Goal: Navigation & Orientation: Find specific page/section

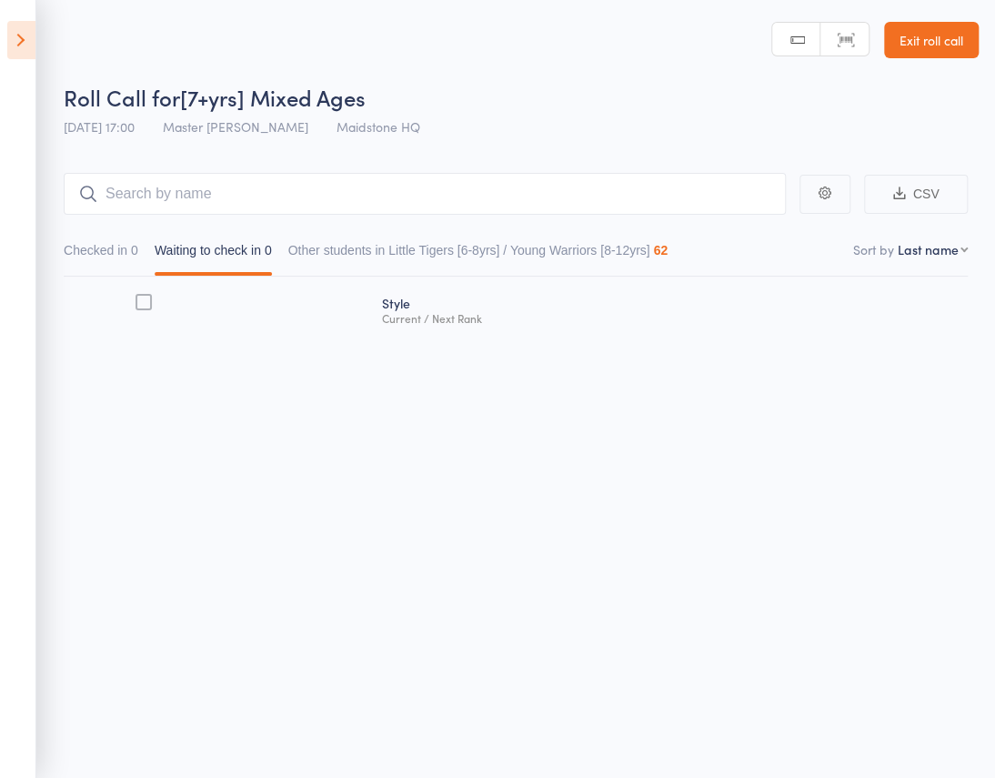
click at [15, 41] on icon at bounding box center [21, 40] width 28 height 38
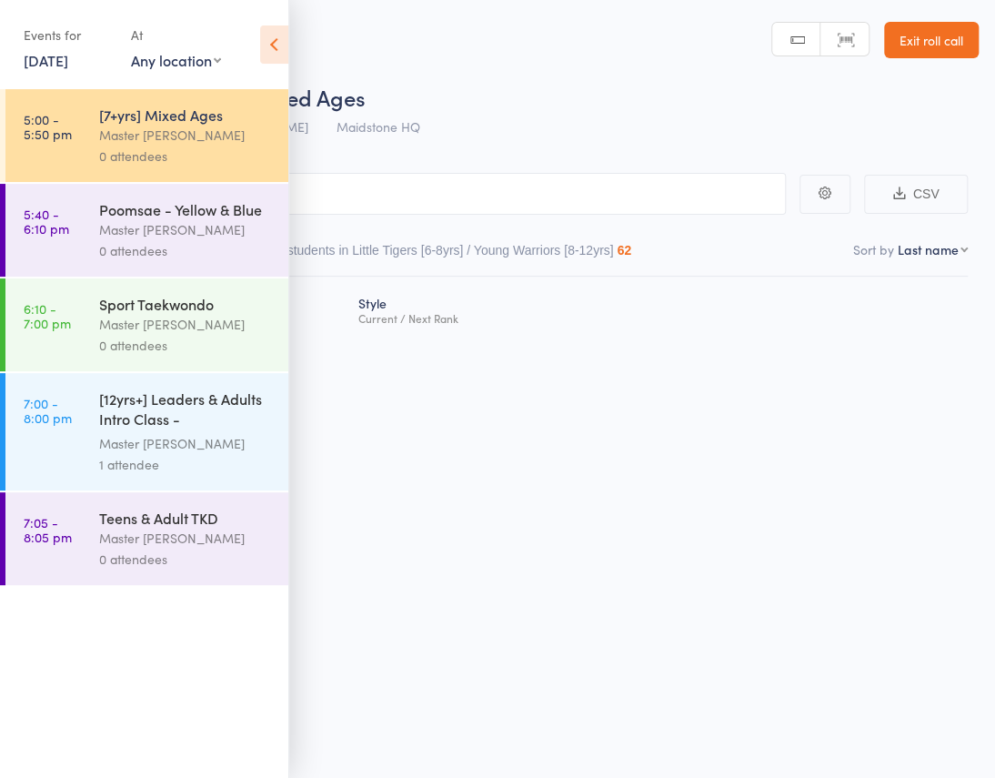
click at [199, 413] on div "[12yrs+] Leaders & Adults Intro Class - [PERSON_NAME]..." at bounding box center [186, 411] width 174 height 45
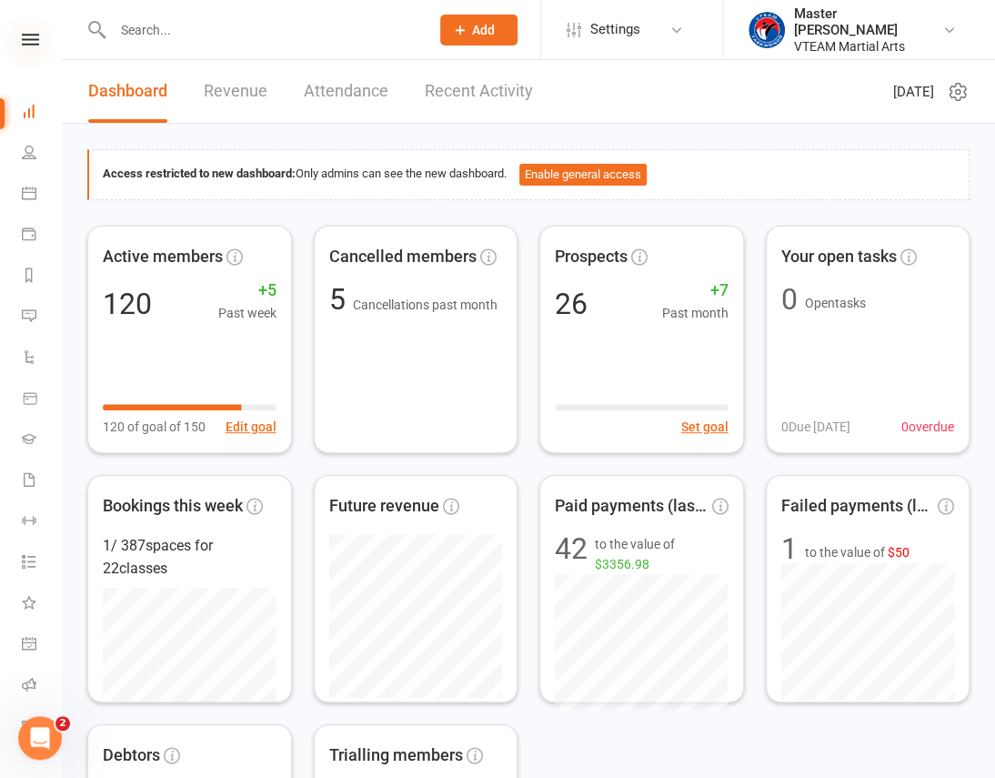
click at [28, 37] on icon at bounding box center [30, 40] width 17 height 12
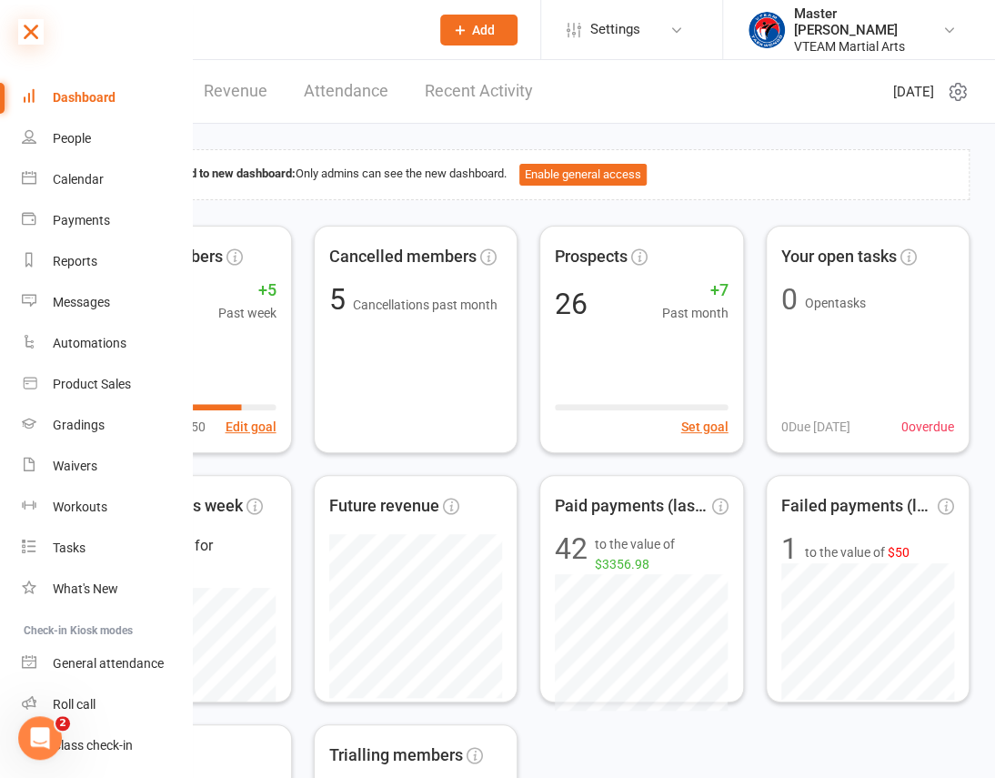
click at [32, 36] on icon at bounding box center [30, 31] width 25 height 25
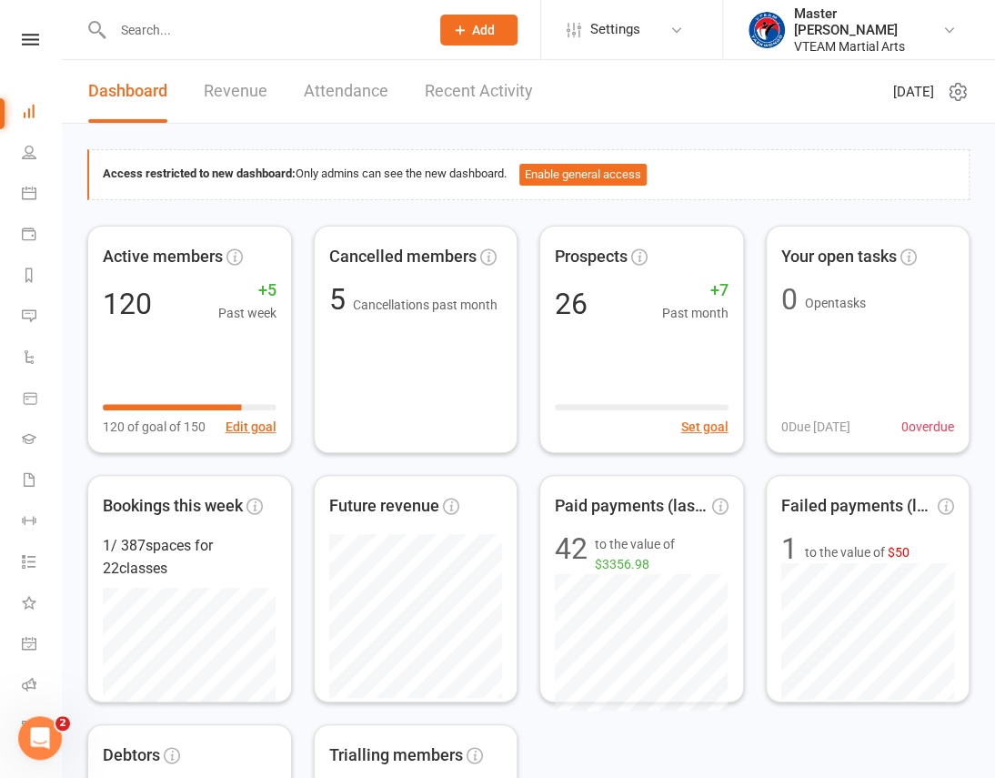
click at [440, 79] on link "Recent Activity" at bounding box center [479, 91] width 108 height 63
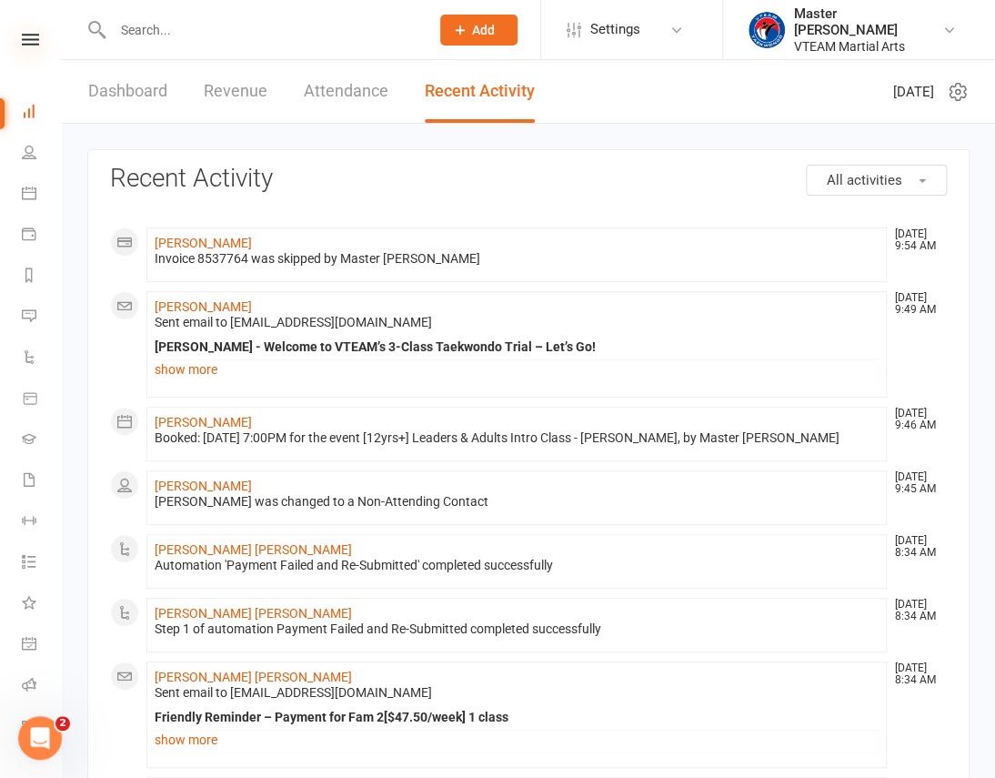
click at [27, 38] on icon at bounding box center [30, 40] width 17 height 12
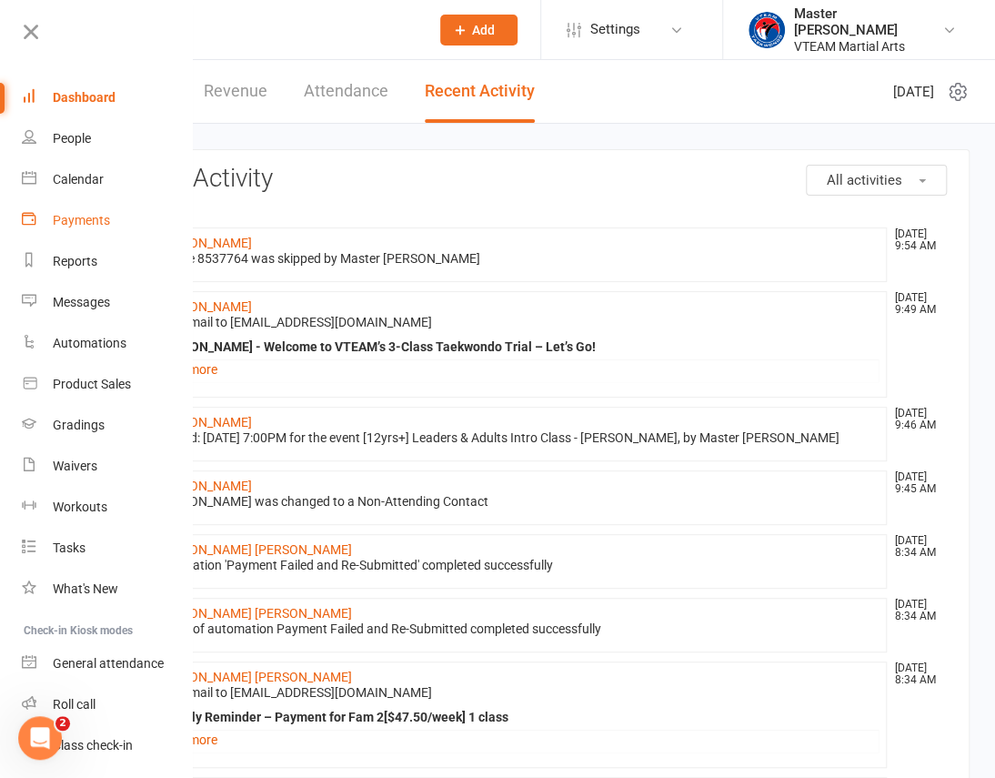
click at [96, 217] on div "Payments" at bounding box center [81, 220] width 57 height 15
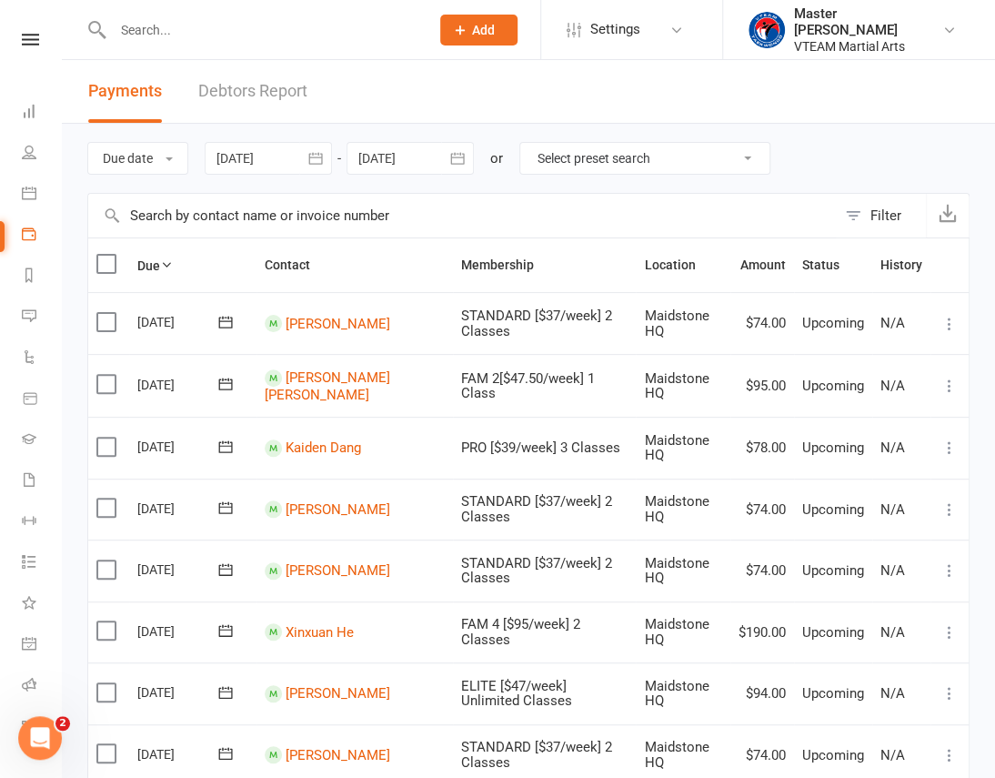
click at [265, 84] on link "Debtors Report" at bounding box center [252, 91] width 109 height 63
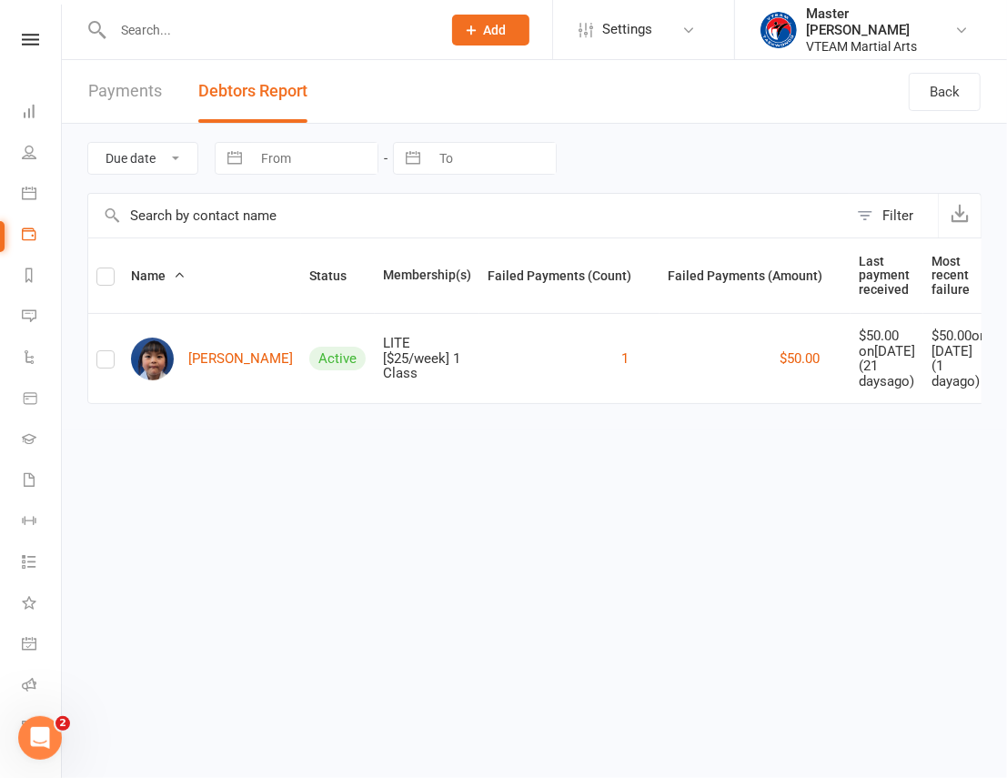
click at [145, 97] on link "Payments" at bounding box center [125, 91] width 74 height 63
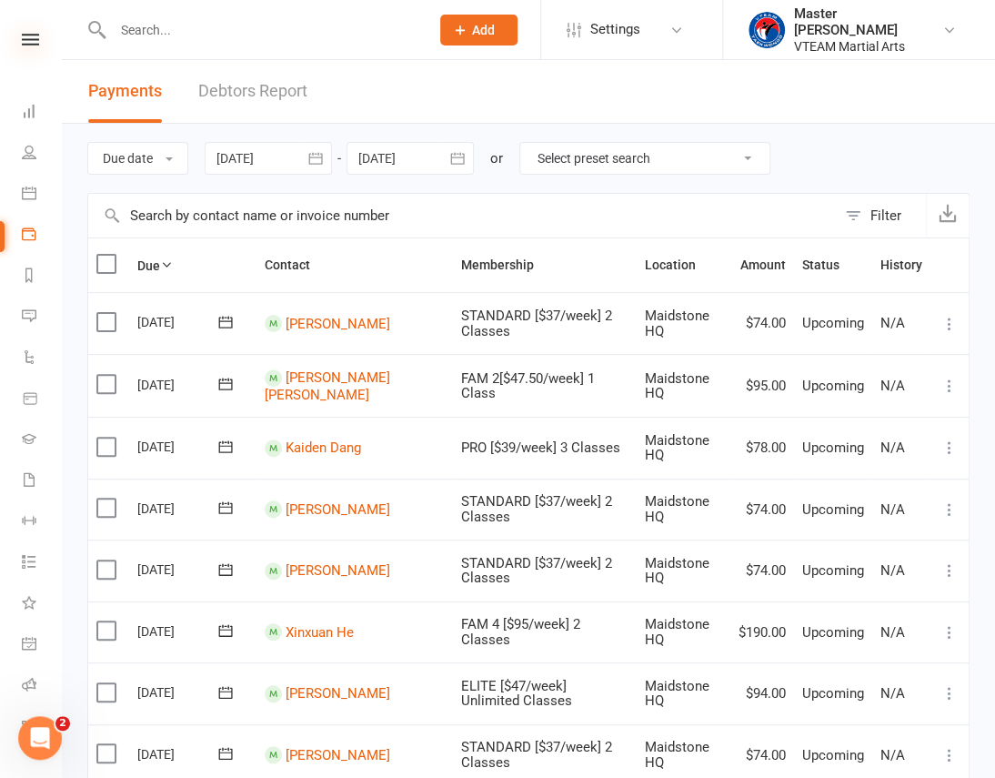
click at [31, 35] on icon at bounding box center [30, 40] width 17 height 12
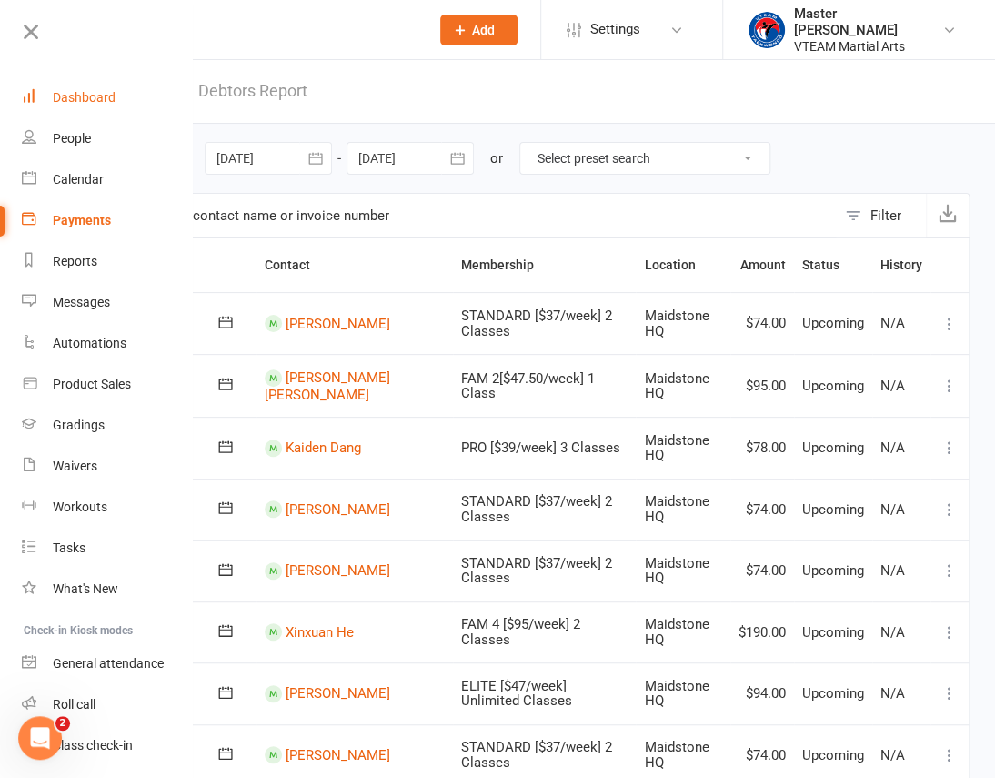
click at [113, 92] on div "Dashboard" at bounding box center [84, 97] width 63 height 15
